Goal: Navigation & Orientation: Find specific page/section

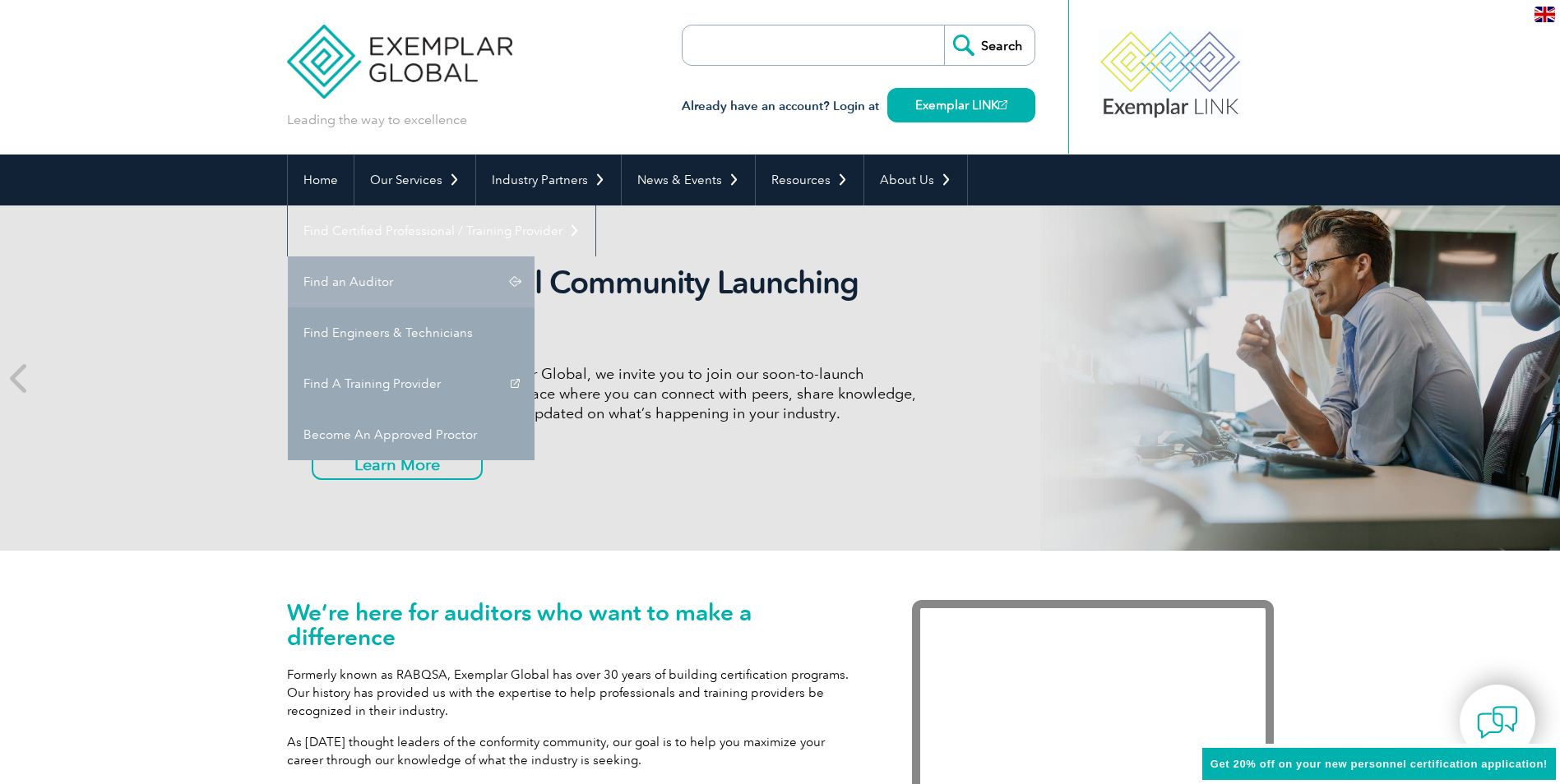
click at [534, 256] on link "Find an Auditor" at bounding box center [412, 282] width 247 height 51
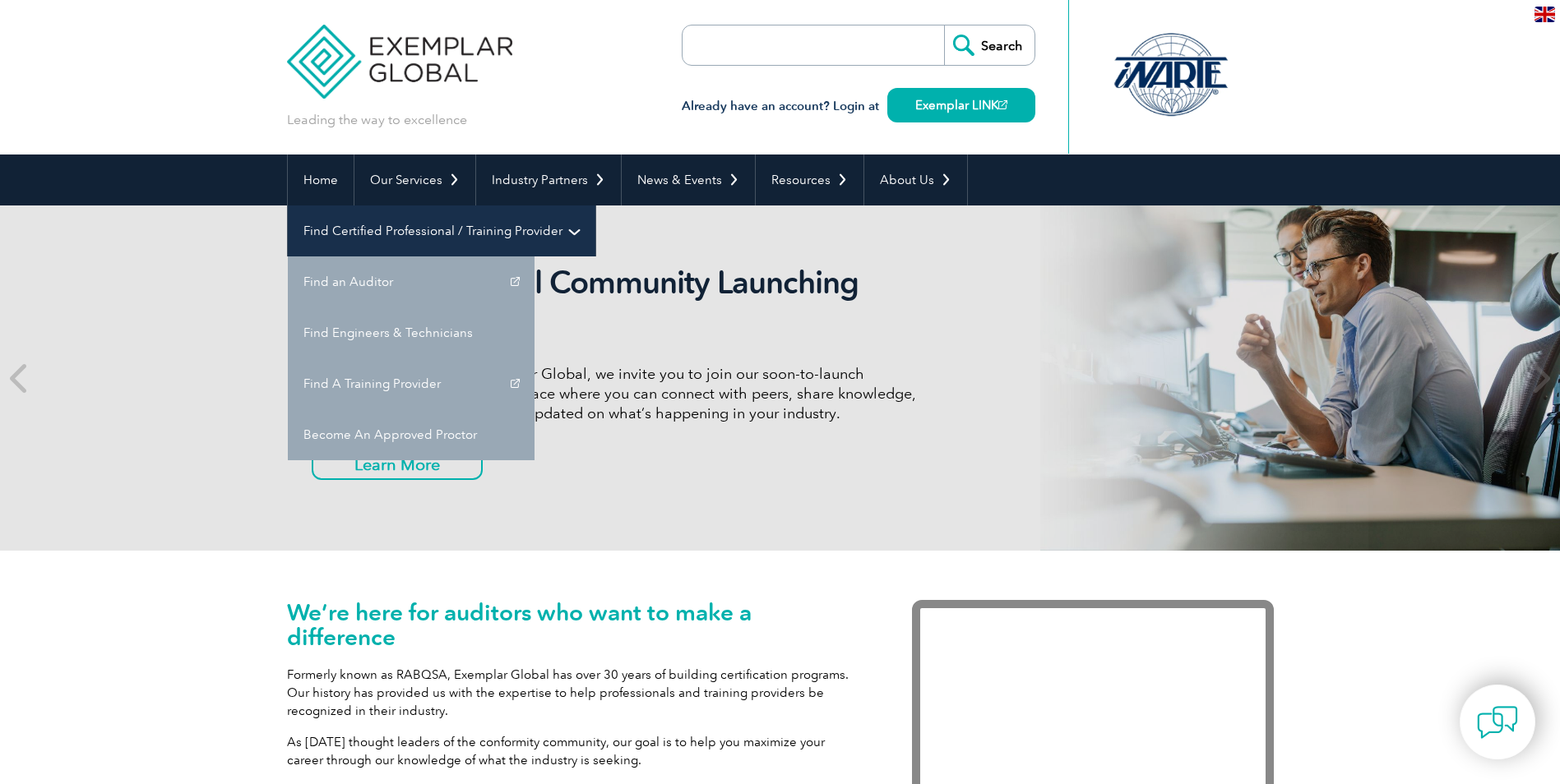
click at [595, 205] on link "Find Certified Professional / Training Provider" at bounding box center [442, 231] width 308 height 51
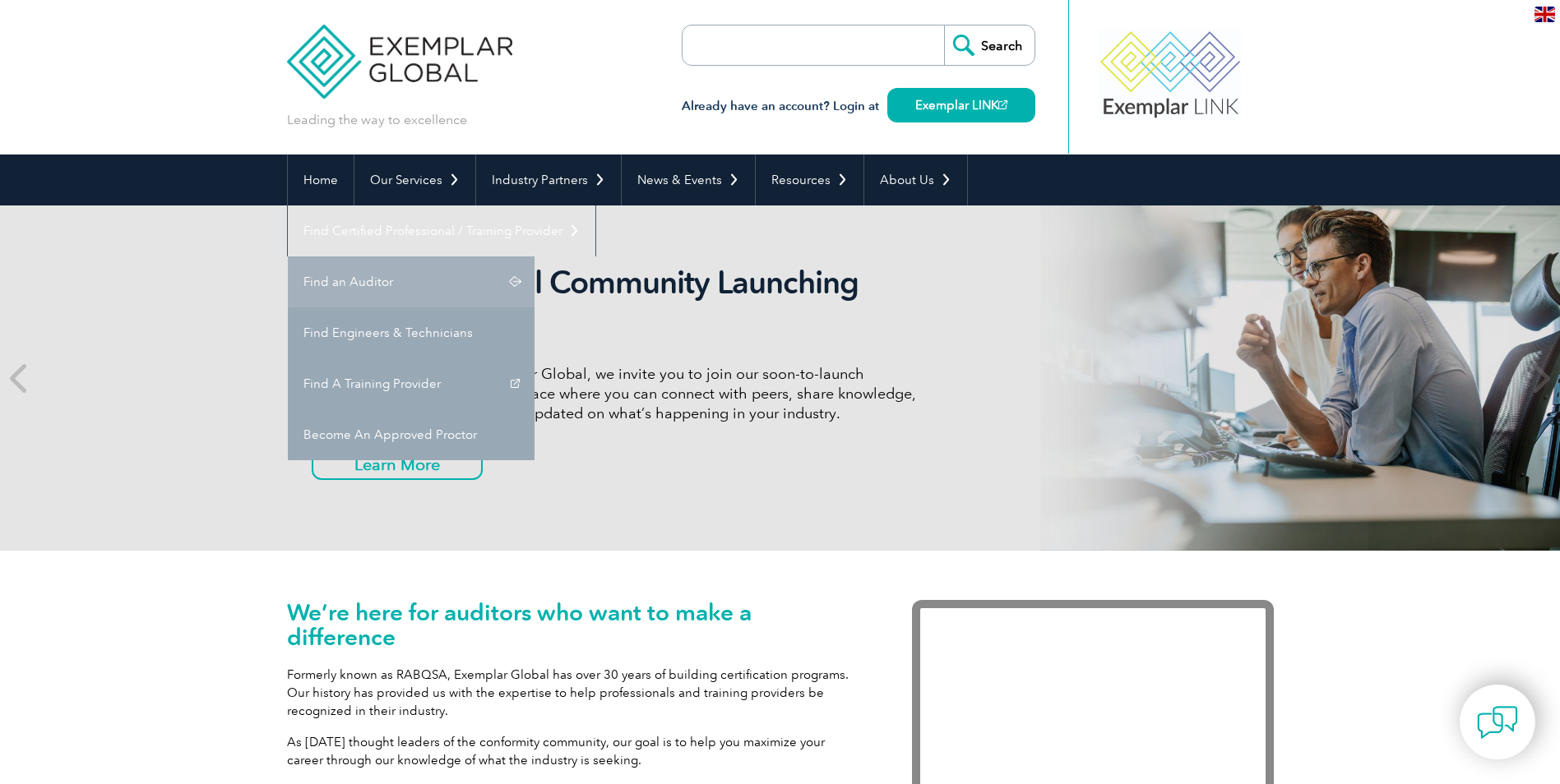
click at [534, 256] on link "Find an Auditor" at bounding box center [412, 282] width 247 height 51
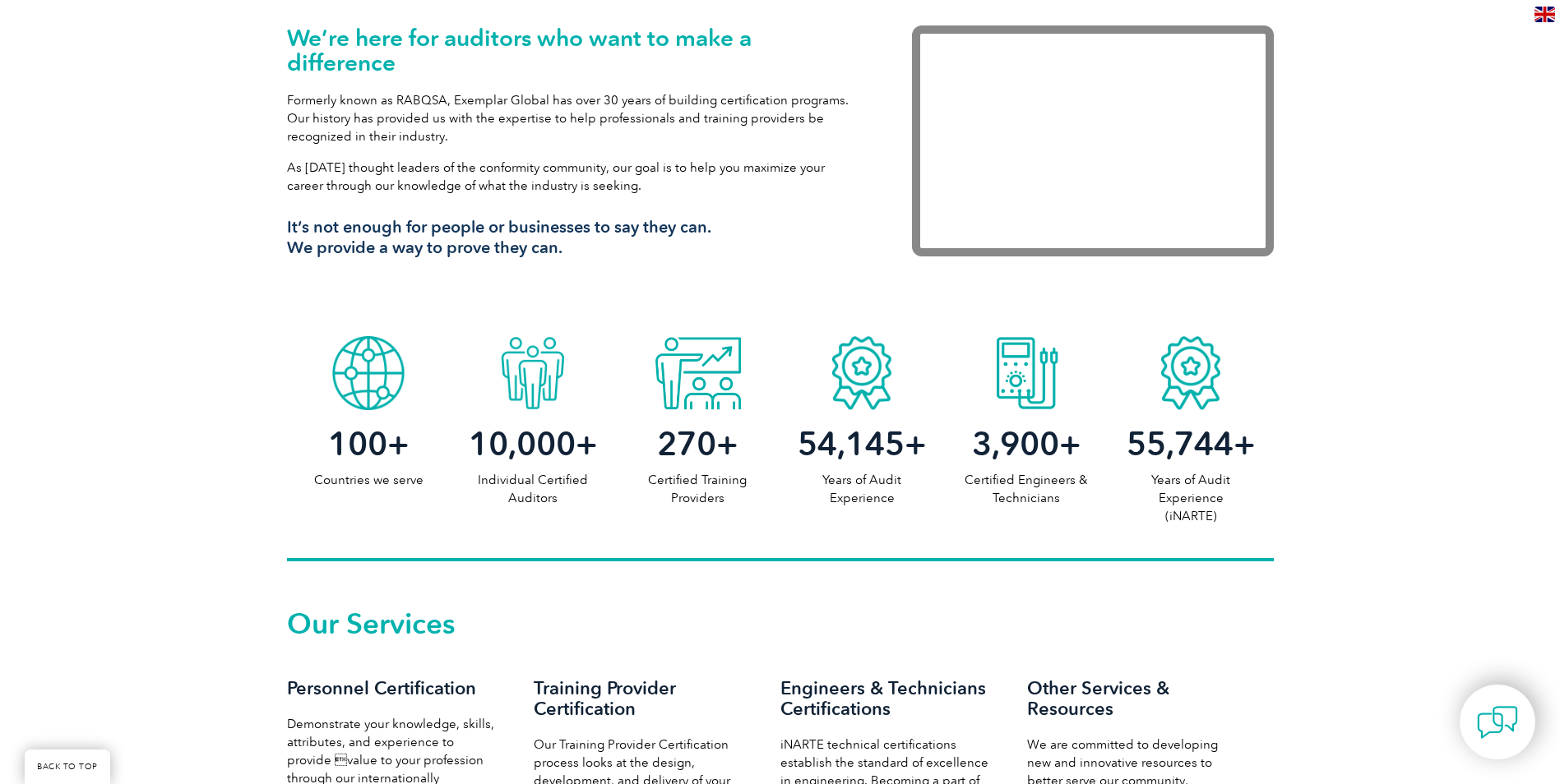
scroll to position [575, 0]
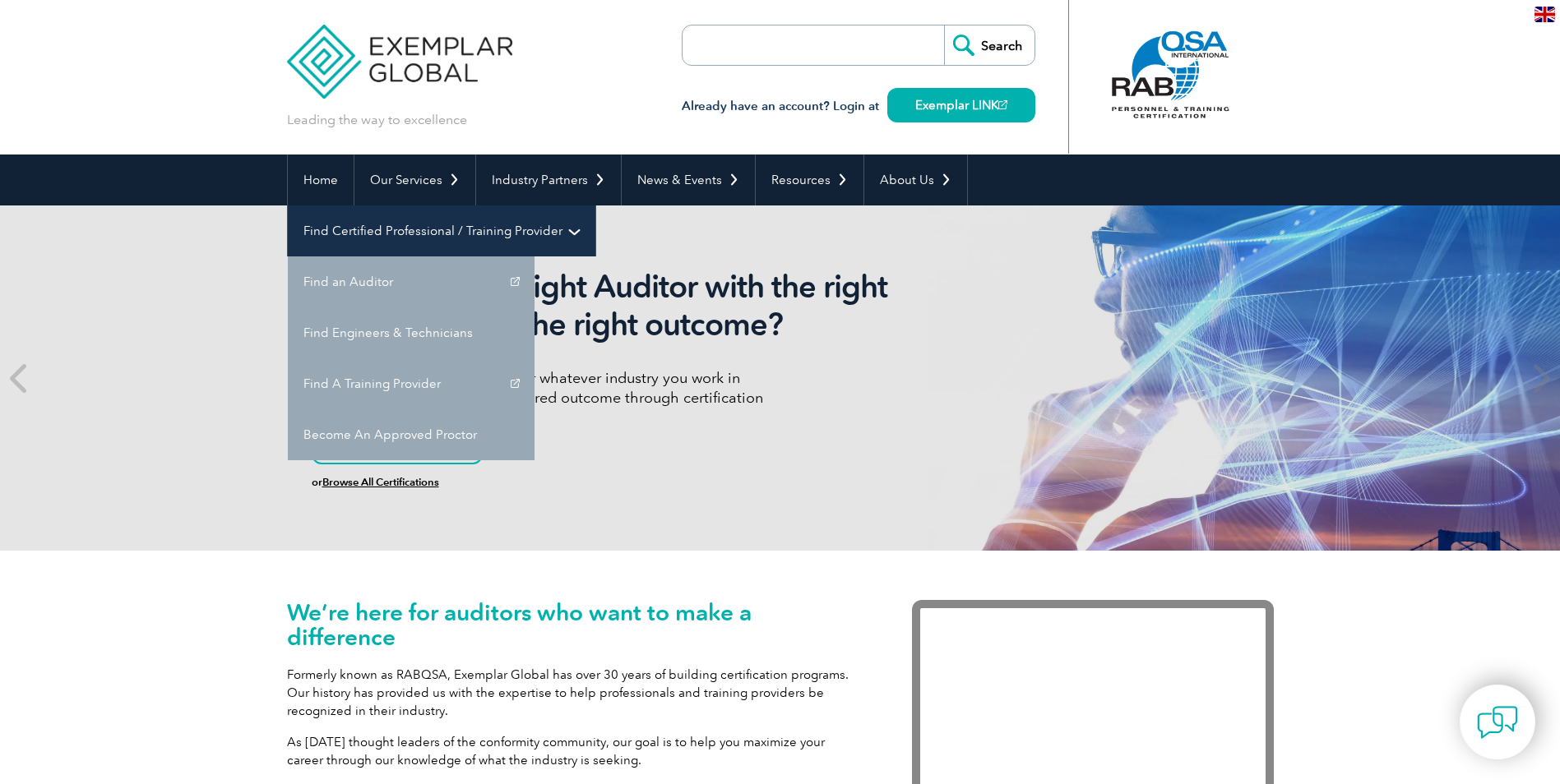
click at [595, 205] on link "Find Certified Professional / Training Provider" at bounding box center [442, 231] width 308 height 51
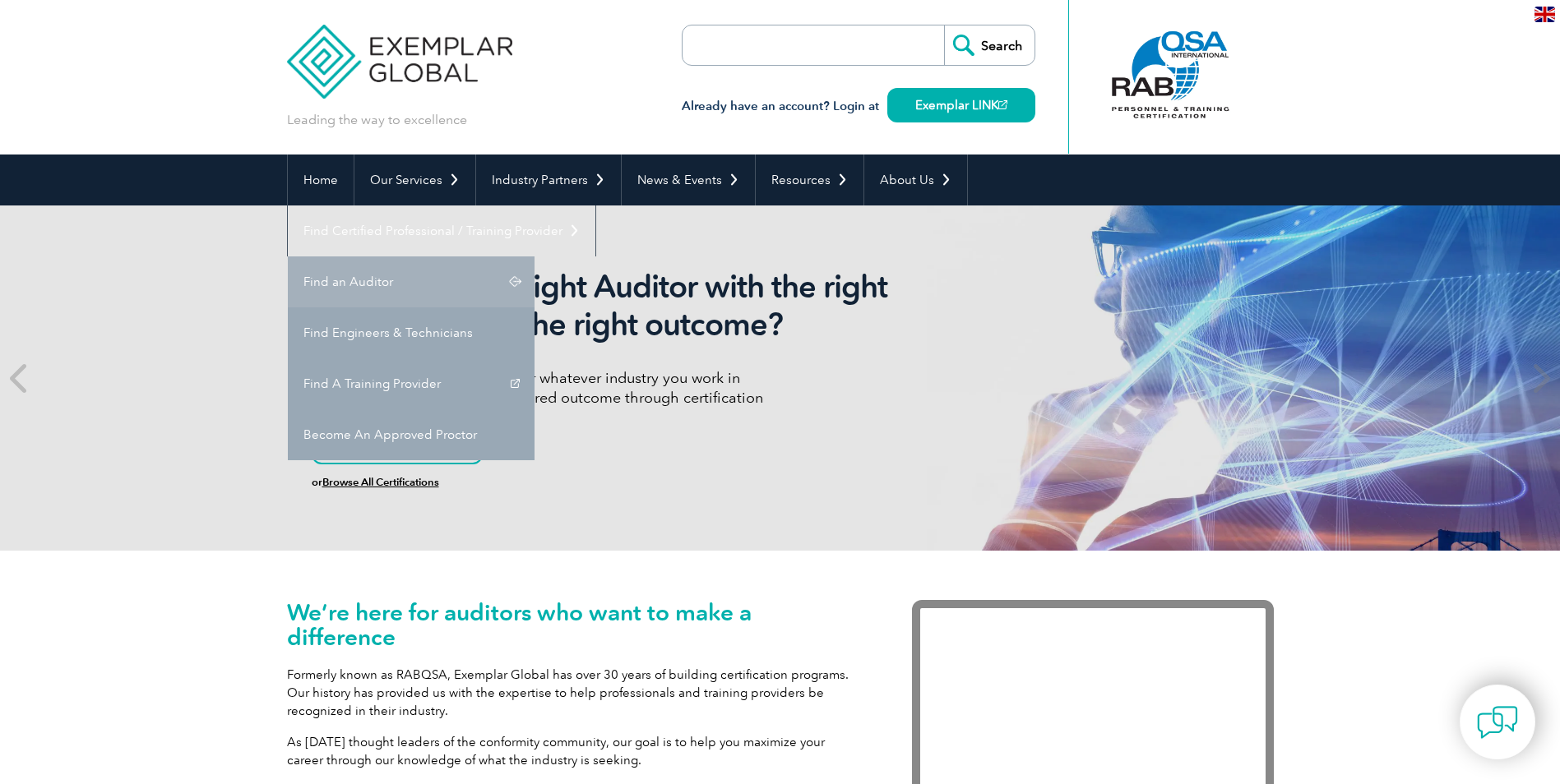
click at [534, 256] on link "Find an Auditor" at bounding box center [412, 282] width 247 height 51
